Goal: Use online tool/utility: Utilize a website feature to perform a specific function

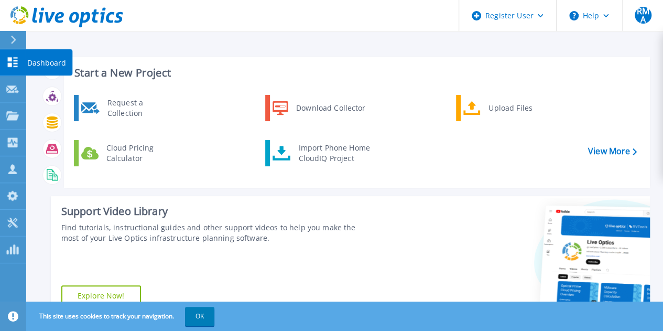
click at [51, 63] on p "Dashboard" at bounding box center [46, 62] width 39 height 27
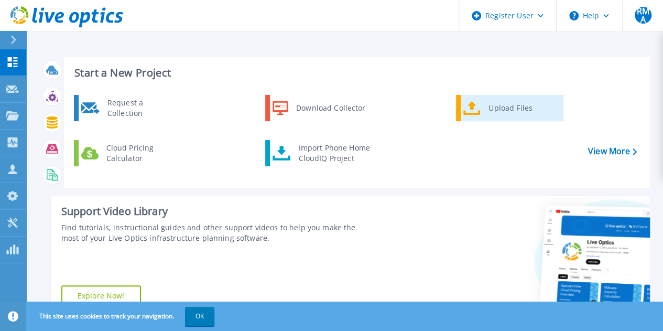
click at [500, 106] on div "Upload Files" at bounding box center [522, 108] width 78 height 21
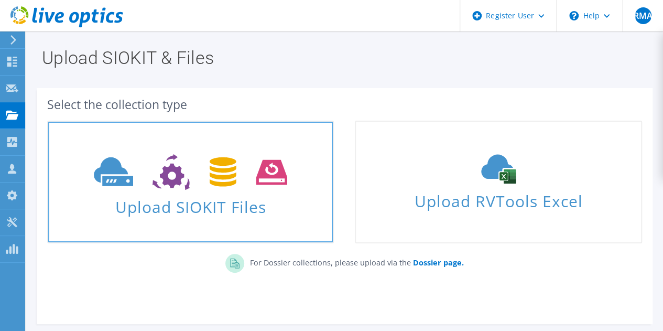
click at [167, 191] on span at bounding box center [190, 171] width 285 height 44
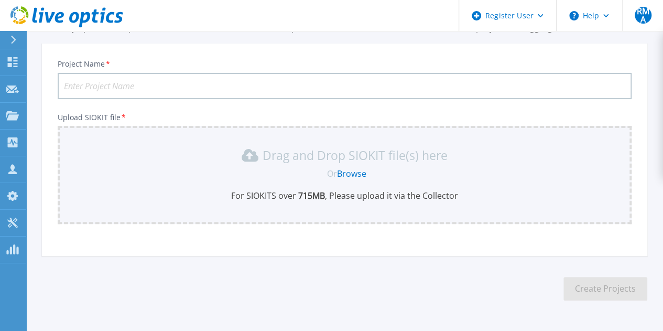
scroll to position [87, 0]
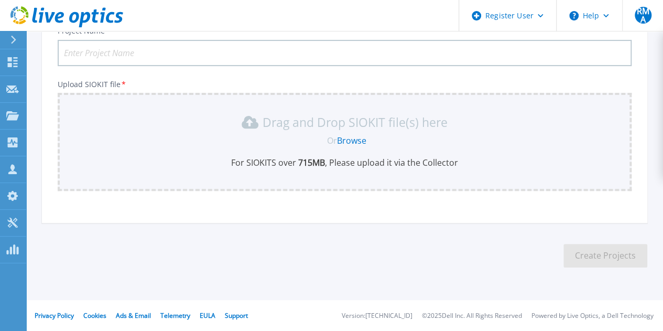
click at [351, 138] on link "Browse" at bounding box center [351, 141] width 29 height 12
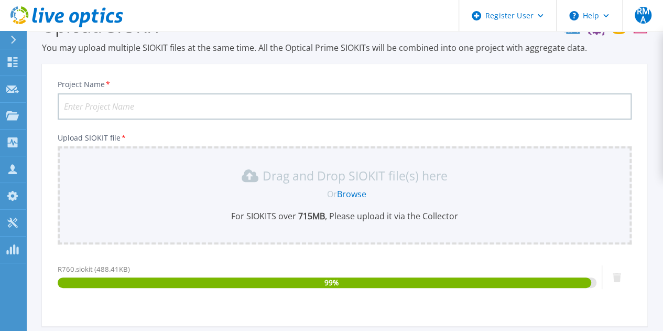
scroll to position [31, 0]
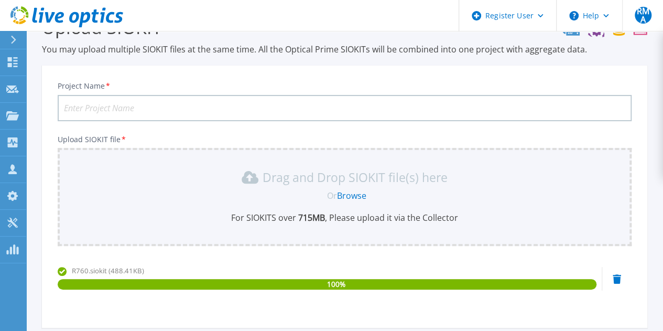
click at [121, 106] on input "Project Name *" at bounding box center [345, 108] width 574 height 26
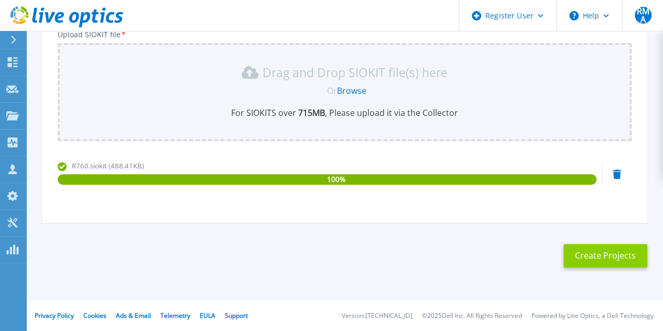
type input "Avigilon-R760-T1"
click at [609, 256] on button "Create Projects" at bounding box center [606, 256] width 84 height 24
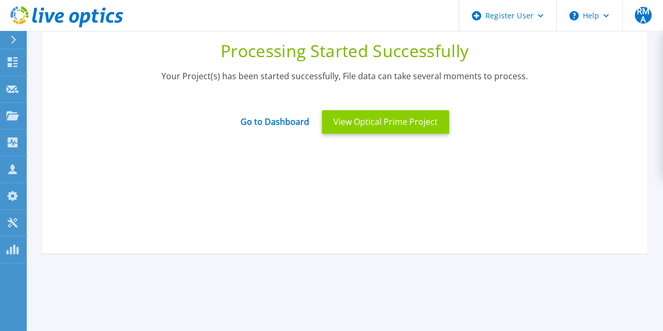
click at [376, 130] on button "View Optical Prime Project" at bounding box center [385, 122] width 127 height 24
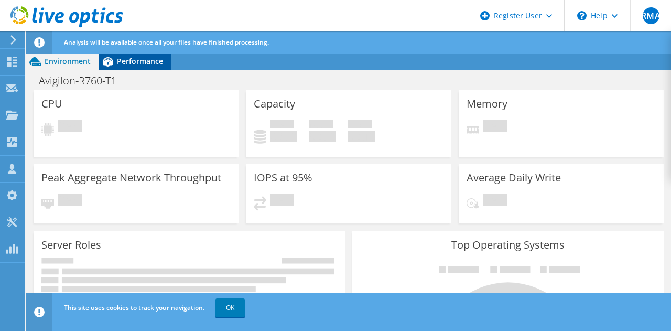
click at [133, 41] on div "RMA Dell User Ravikumar M Ajja RavikumarM.Ajja@dell.com Dell My Profile Log Out…" at bounding box center [335, 176] width 671 height 352
click at [126, 58] on span "Performance" at bounding box center [140, 61] width 46 height 10
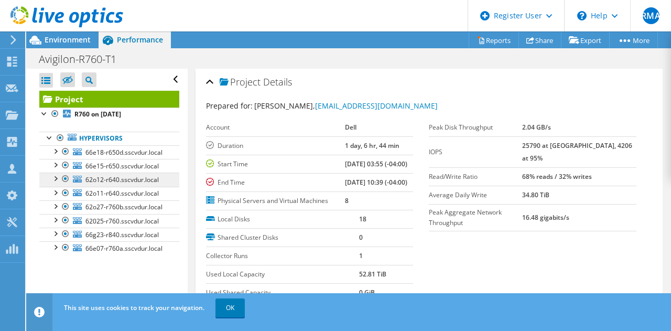
scroll to position [32, 0]
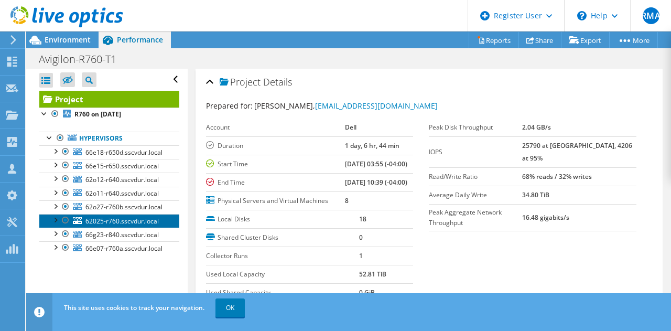
click at [109, 225] on span "62025-r760.sscvdur.local" at bounding box center [121, 221] width 73 height 9
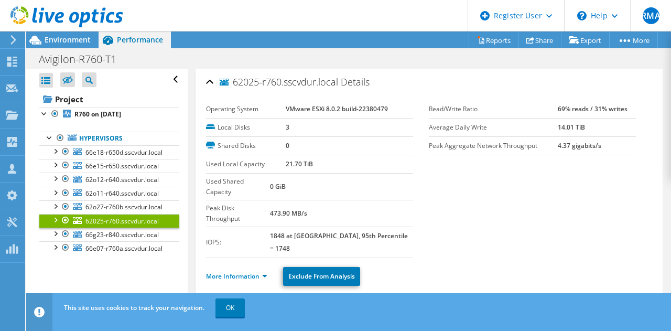
click at [55, 224] on div at bounding box center [55, 219] width 10 height 10
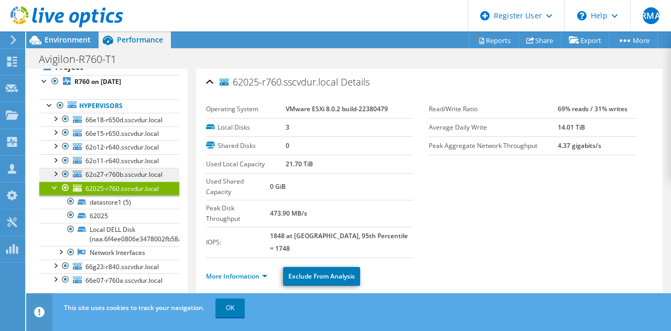
scroll to position [95, 0]
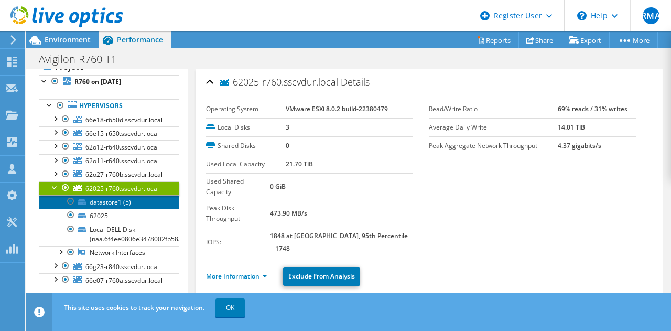
click at [104, 195] on link "datastore1 (5)" at bounding box center [109, 202] width 140 height 14
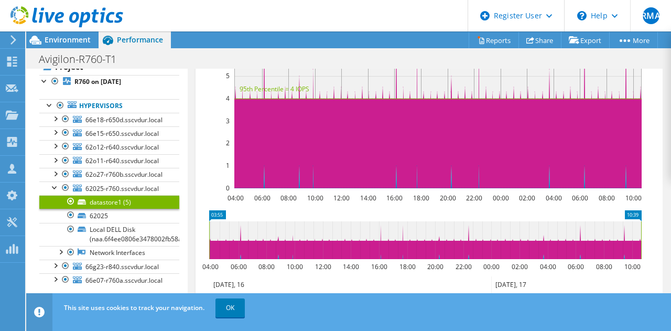
scroll to position [367, 0]
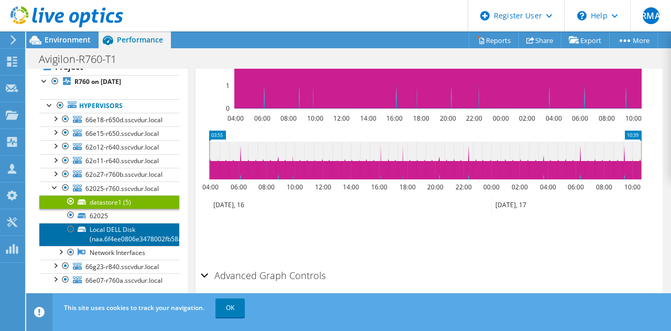
click at [105, 225] on link "Local DELL Disk (naa.6f4ee0806e3478002fb58ad934d3a060)" at bounding box center [109, 234] width 140 height 23
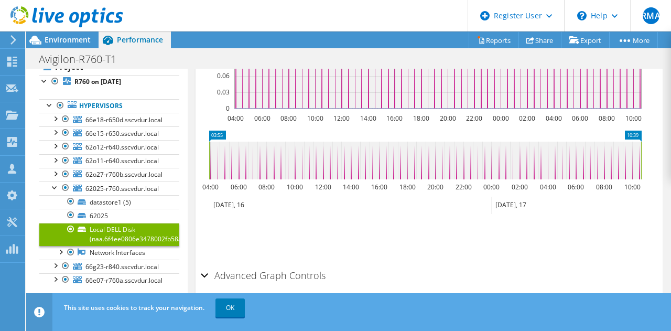
scroll to position [210, 0]
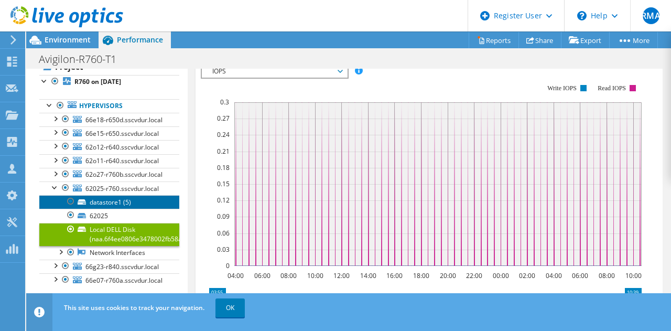
click at [125, 195] on link "datastore1 (5)" at bounding box center [109, 202] width 140 height 14
